Goal: Check status: Check status

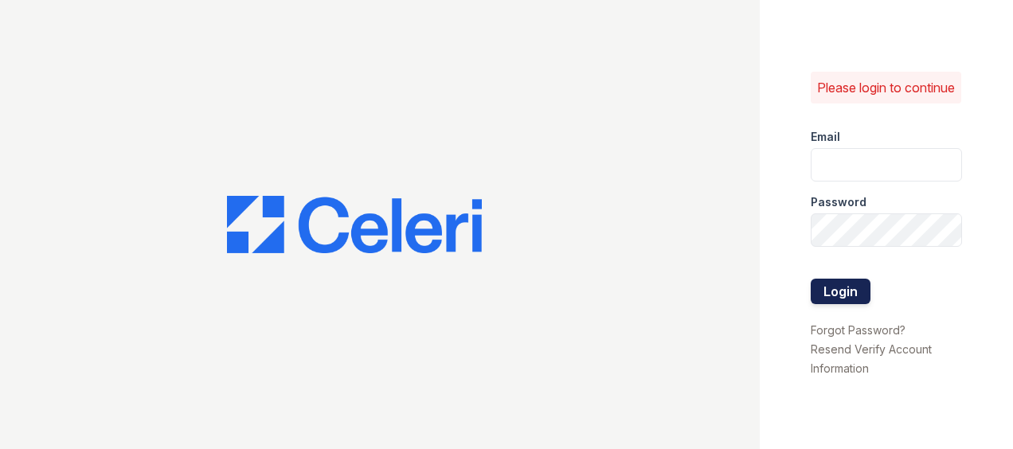
type input "XBecerra@trinity-pm.com"
click at [842, 297] on button "Login" at bounding box center [841, 291] width 60 height 25
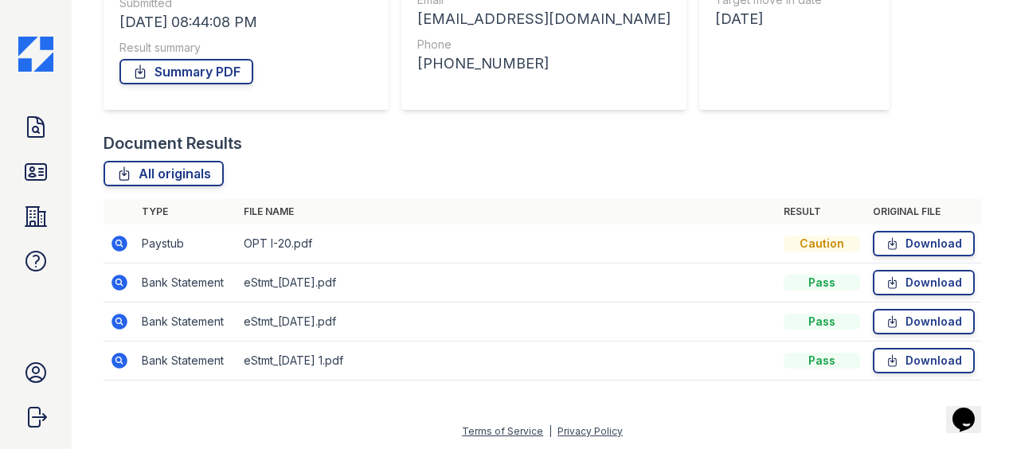
scroll to position [304, 0]
click at [119, 360] on icon at bounding box center [118, 360] width 4 height 4
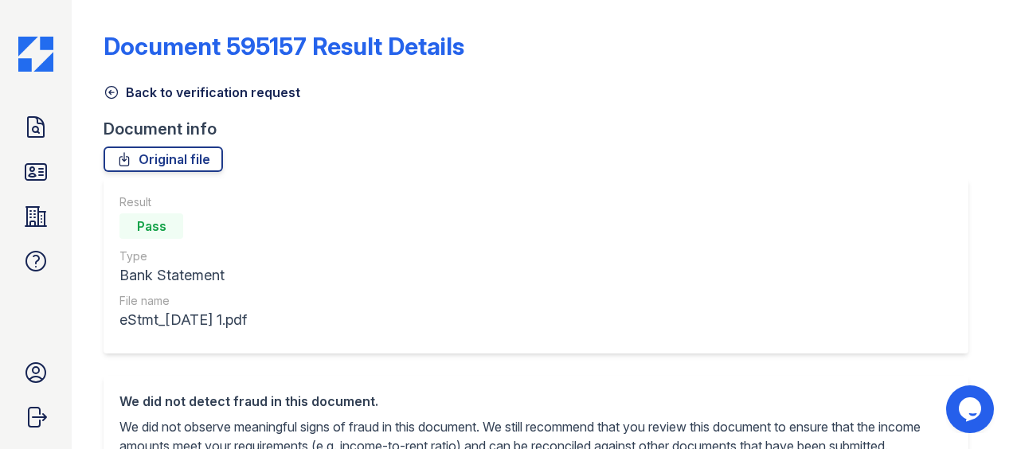
click at [119, 360] on div "Result Pass Type Bank Statement File name eStmt_[DATE] 1.pdf" at bounding box center [543, 277] width 878 height 198
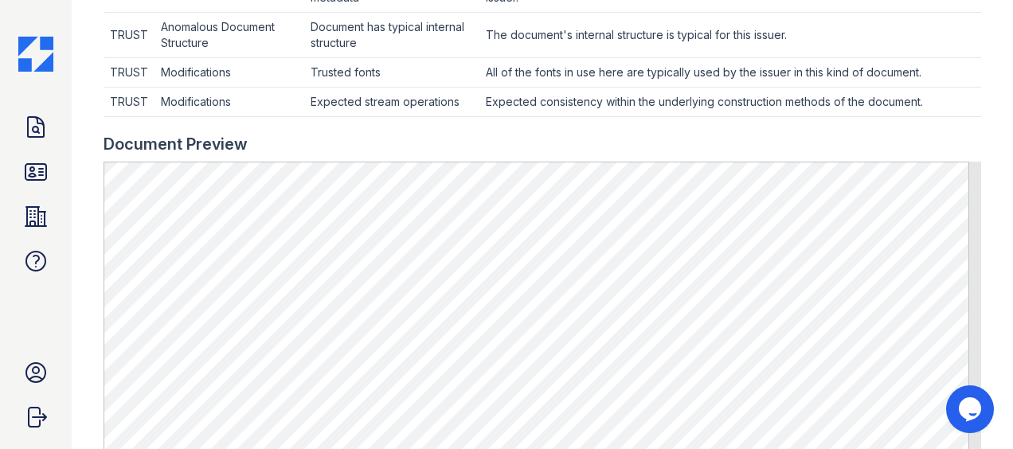
scroll to position [627, 0]
drag, startPoint x: 583, startPoint y: 316, endPoint x: 977, endPoint y: 121, distance: 439.9
click at [977, 121] on main "Document 595157 Result Details Back to verification request Document info Origi…" at bounding box center [542, 224] width 941 height 449
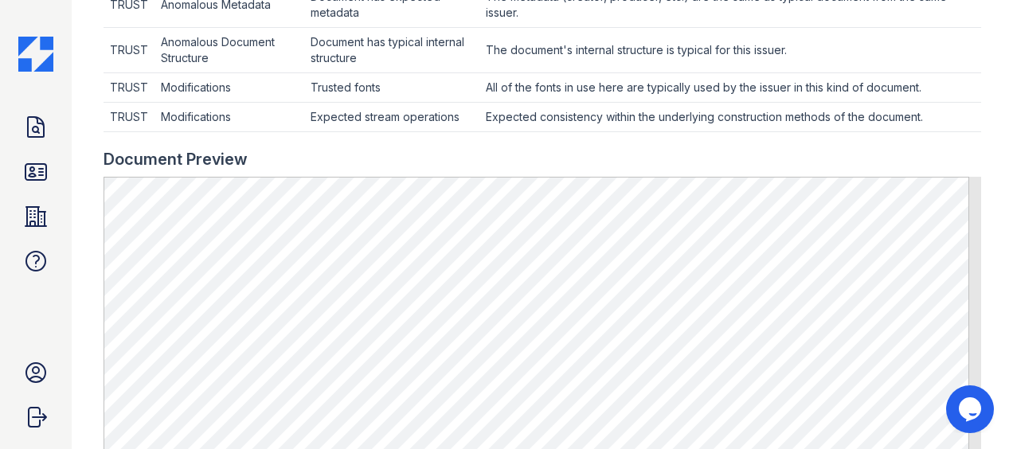
scroll to position [0, 0]
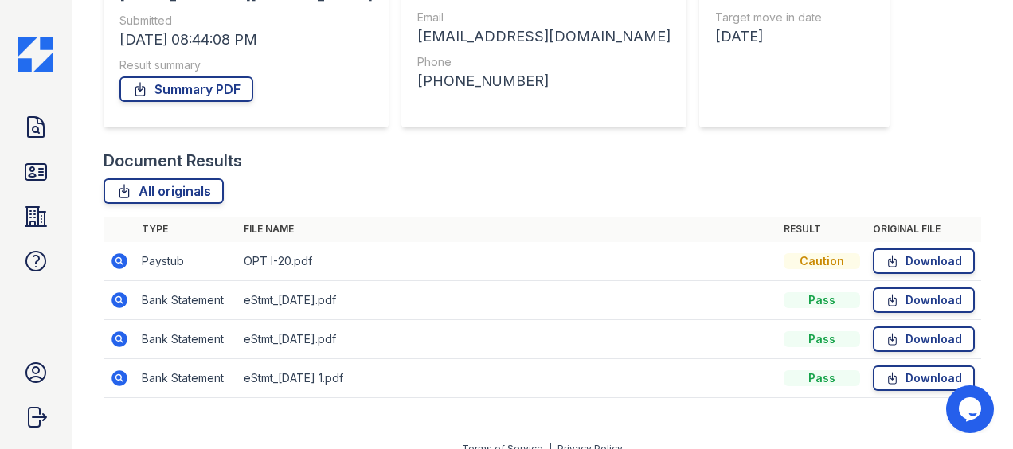
scroll to position [304, 0]
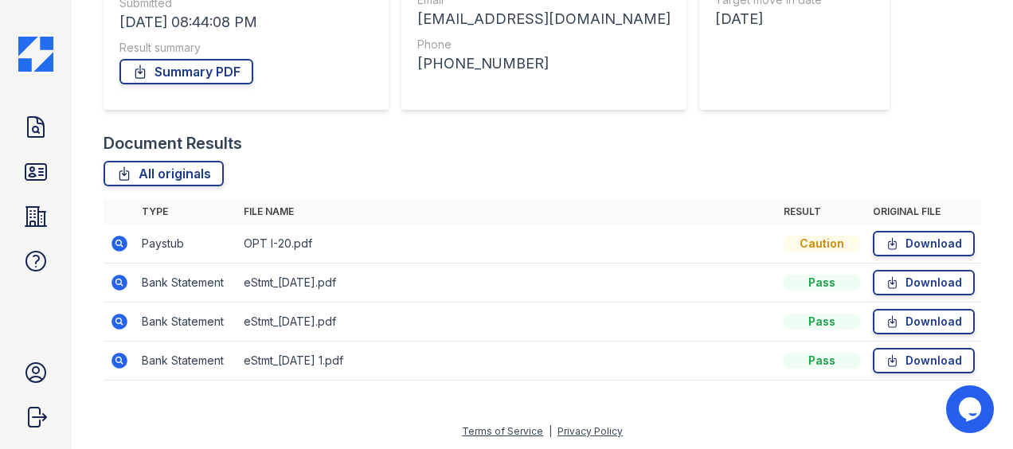
click at [120, 325] on icon at bounding box center [120, 322] width 16 height 16
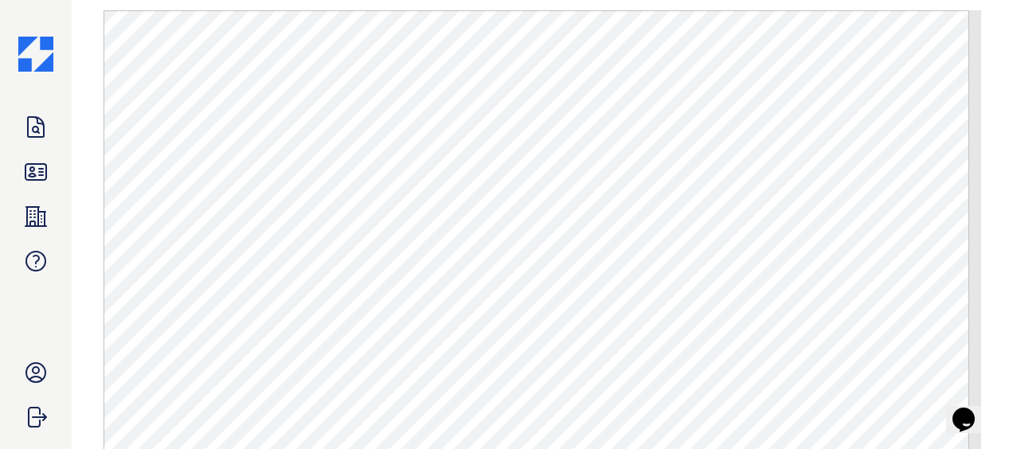
scroll to position [859, 0]
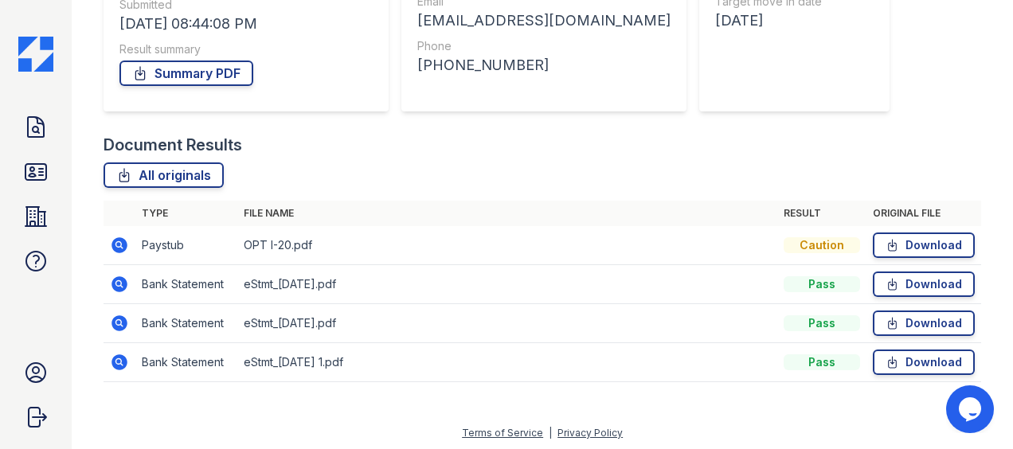
scroll to position [304, 0]
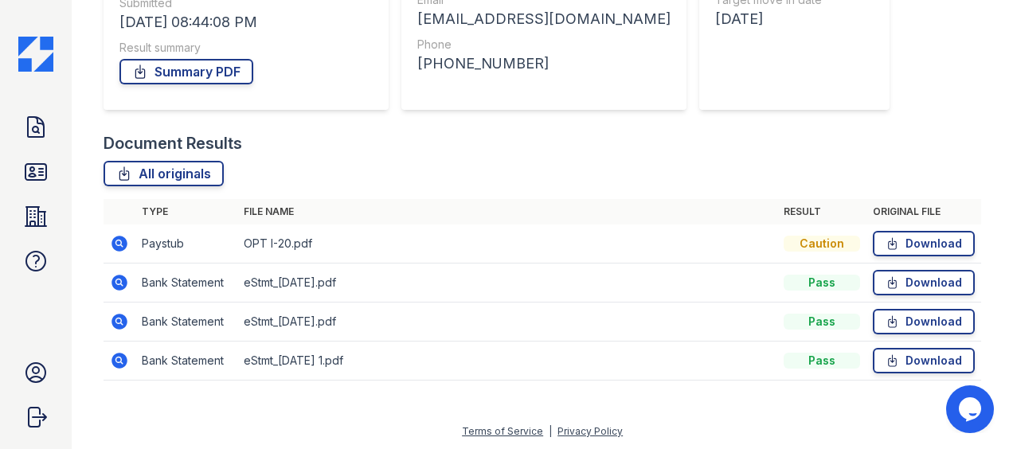
click at [115, 361] on icon at bounding box center [120, 361] width 16 height 16
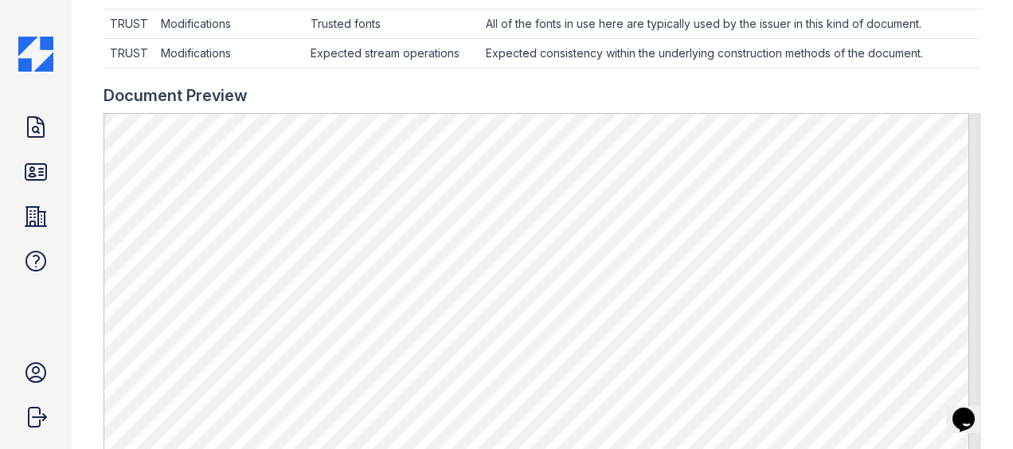
scroll to position [675, 0]
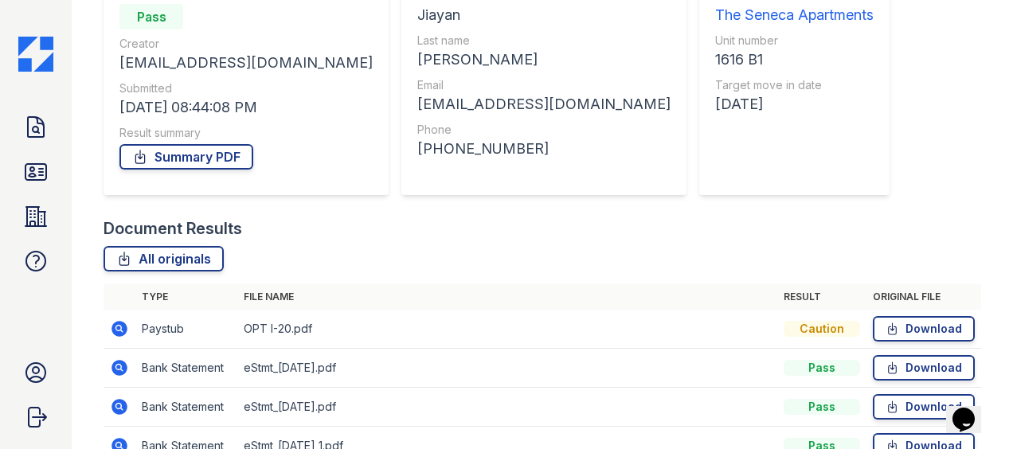
scroll to position [304, 0]
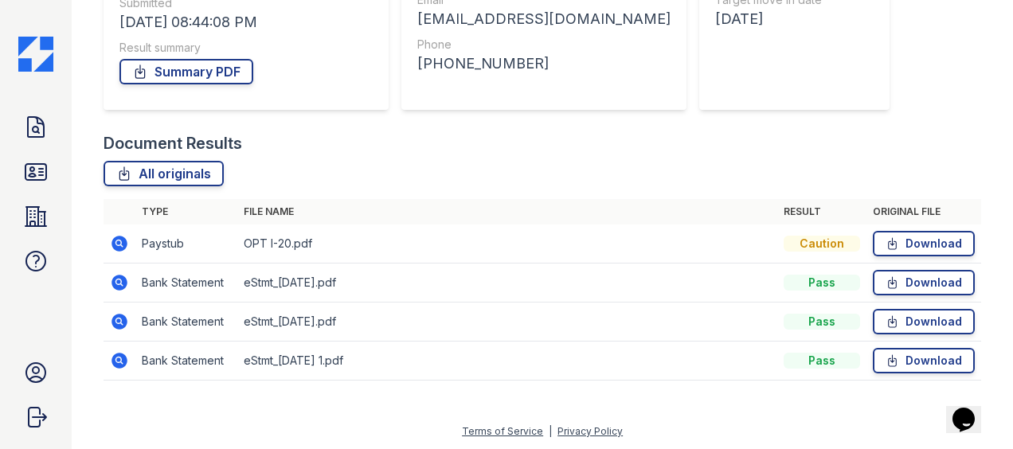
click at [117, 284] on icon at bounding box center [120, 283] width 16 height 16
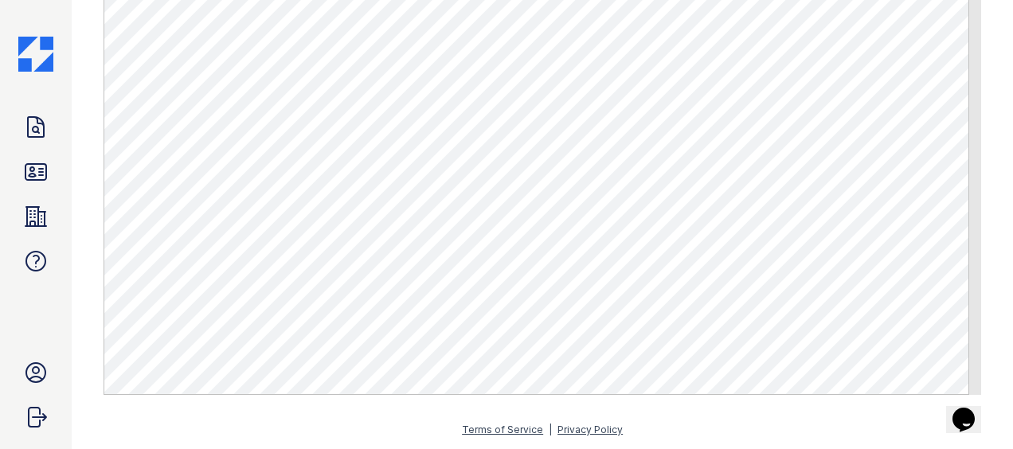
scroll to position [859, 0]
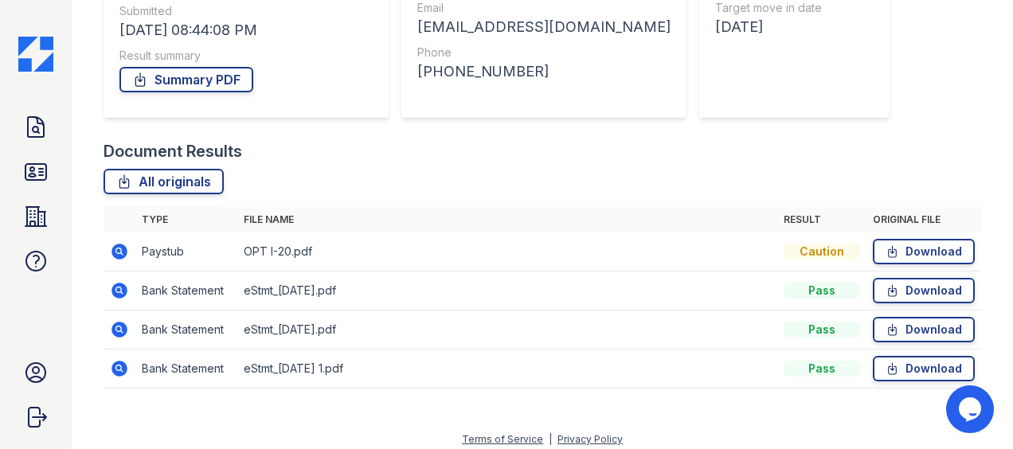
scroll to position [260, 0]
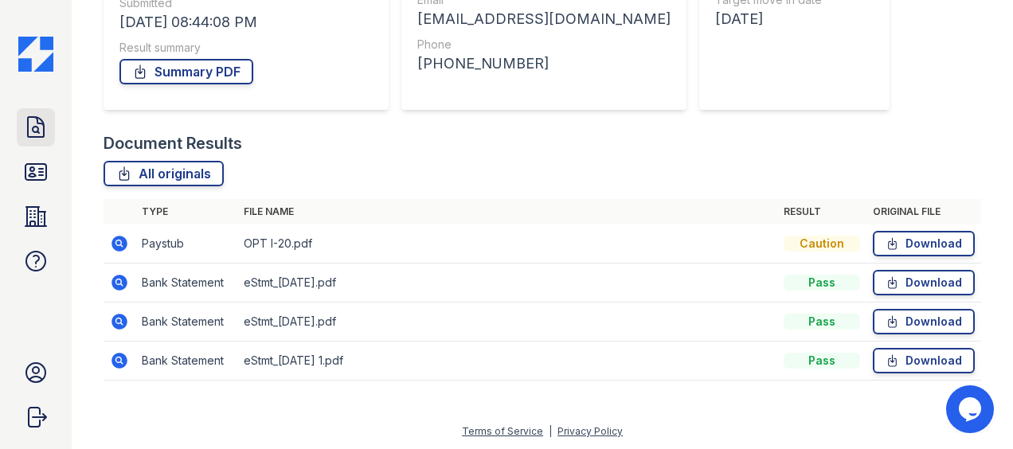
click at [53, 115] on link "Doc Verifications" at bounding box center [36, 127] width 38 height 38
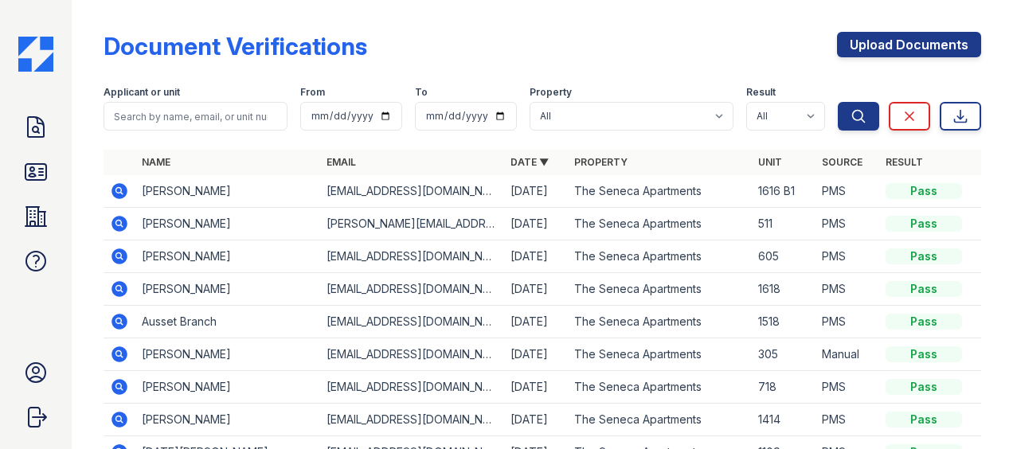
click at [122, 354] on icon at bounding box center [120, 354] width 16 height 16
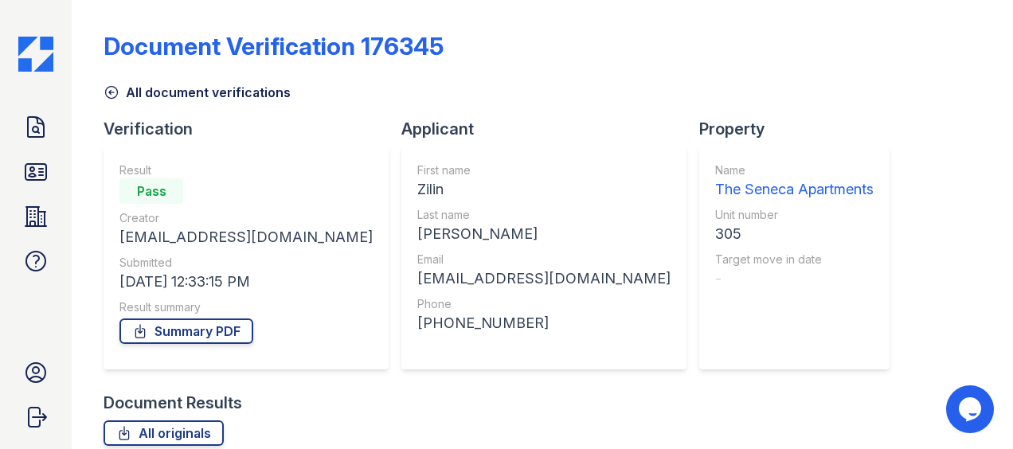
scroll to position [150, 0]
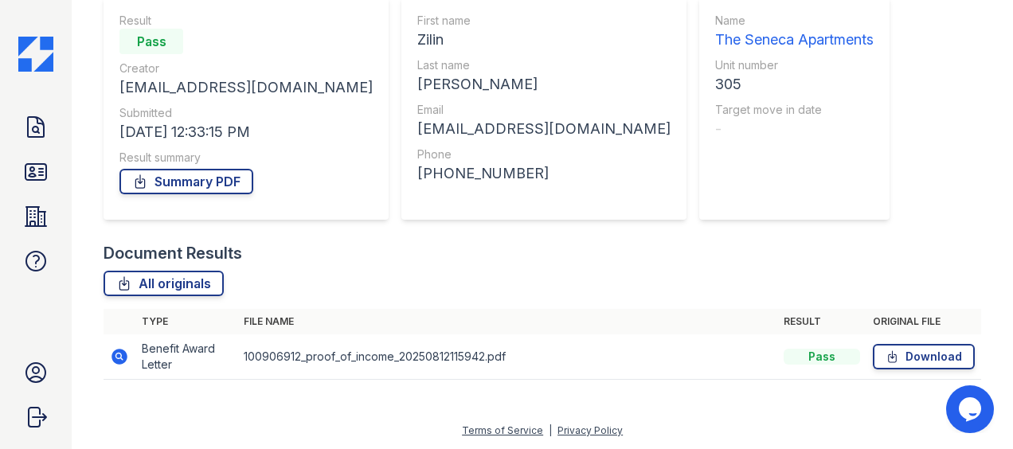
click at [117, 356] on icon at bounding box center [118, 356] width 4 height 4
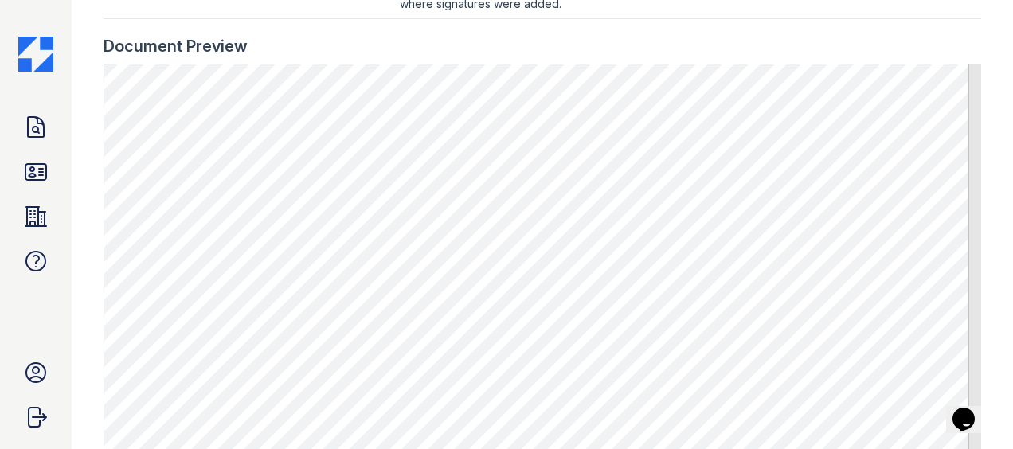
scroll to position [666, 0]
